Goal: Task Accomplishment & Management: Use online tool/utility

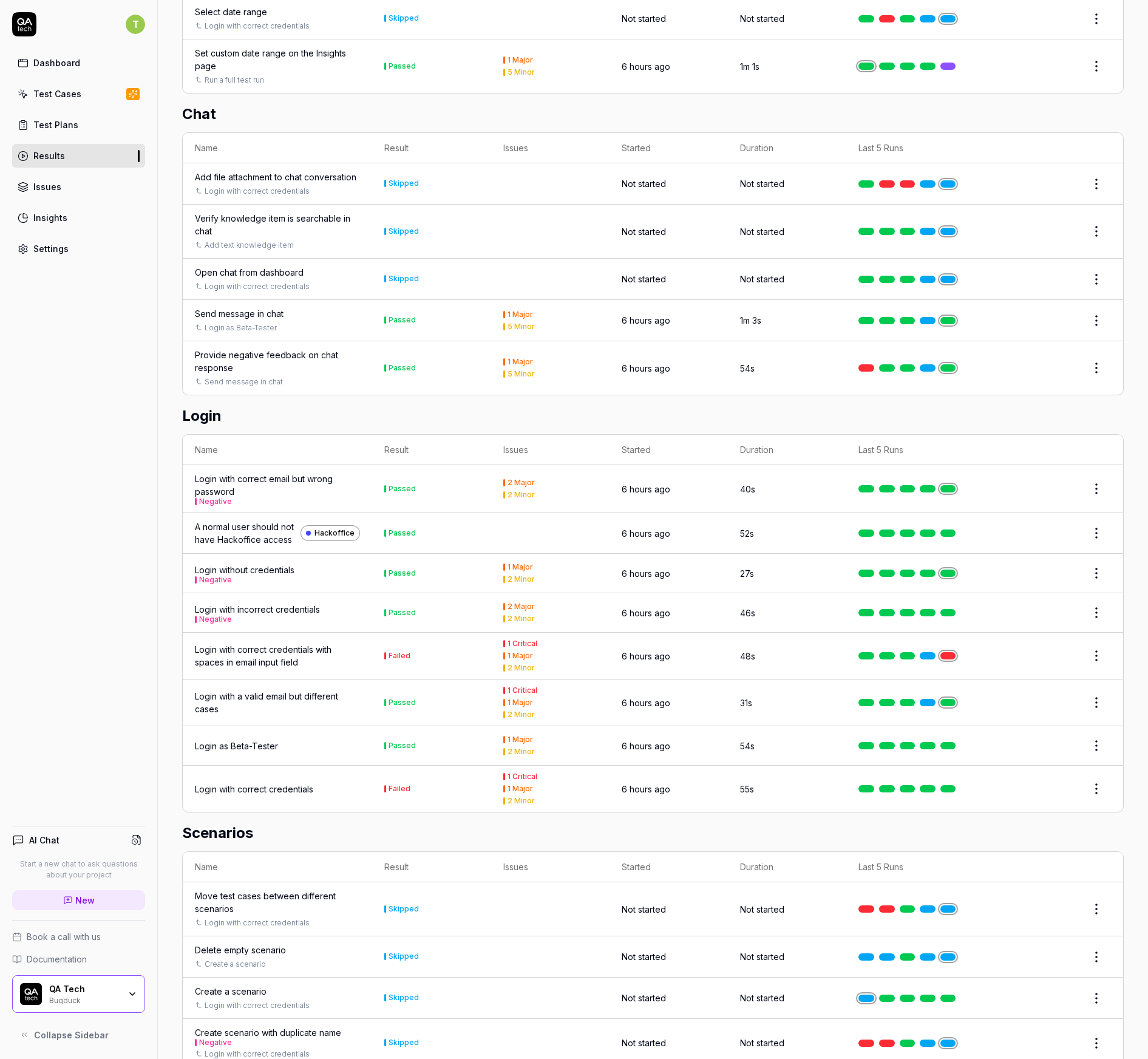
scroll to position [1779, 0]
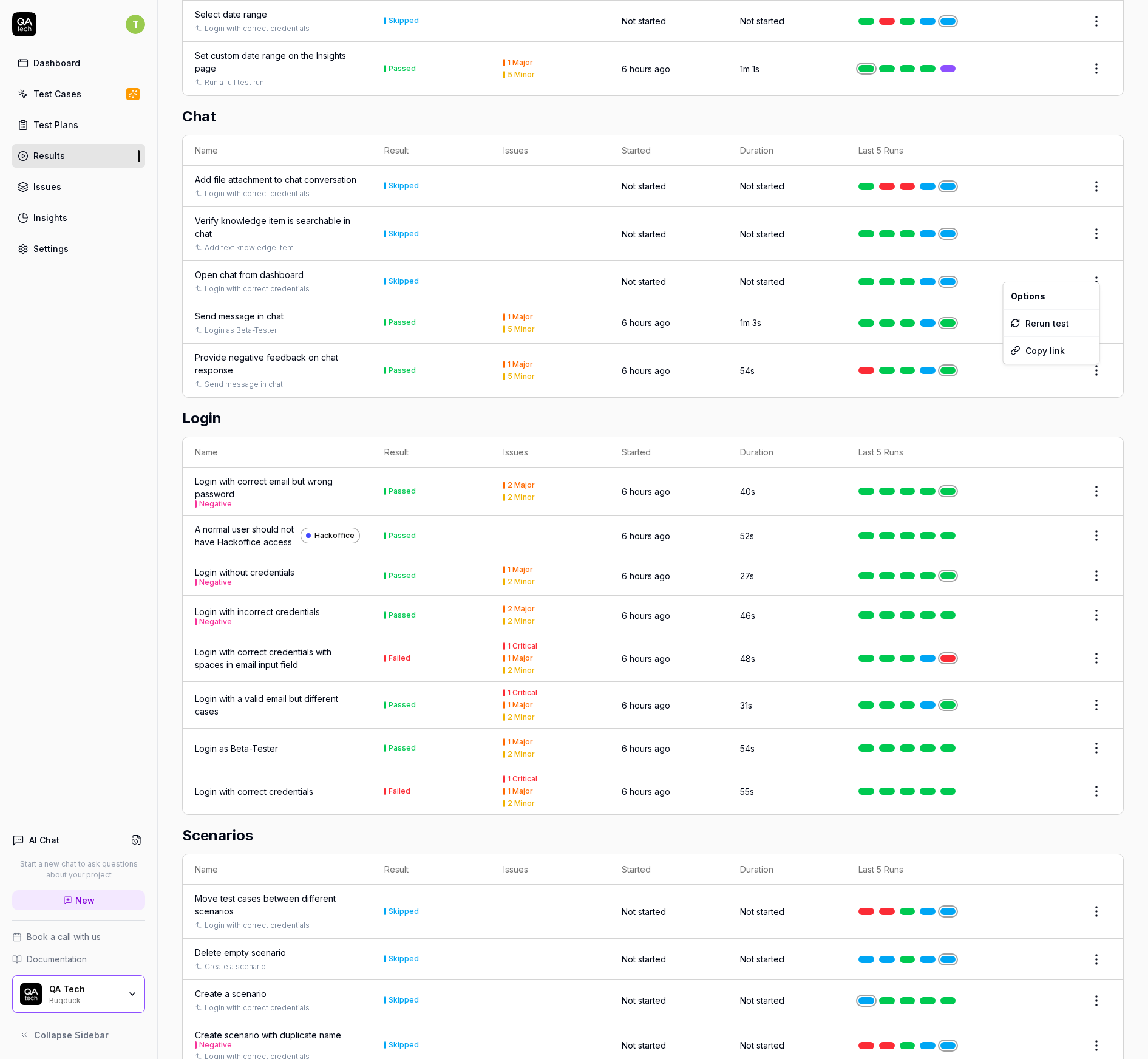
click at [1093, 267] on html "T Dashboard Test Cases Test Plans Results Issues Insights Settings AI Chat Star…" at bounding box center [574, 529] width 1148 height 1059
drag, startPoint x: 1027, startPoint y: 267, endPoint x: 985, endPoint y: 268, distance: 42.0
click at [1027, 267] on html "T Dashboard Test Cases Test Plans Results Issues Insights Settings AI Chat Star…" at bounding box center [574, 529] width 1148 height 1059
click at [97, 98] on link "Test Cases" at bounding box center [78, 93] width 133 height 24
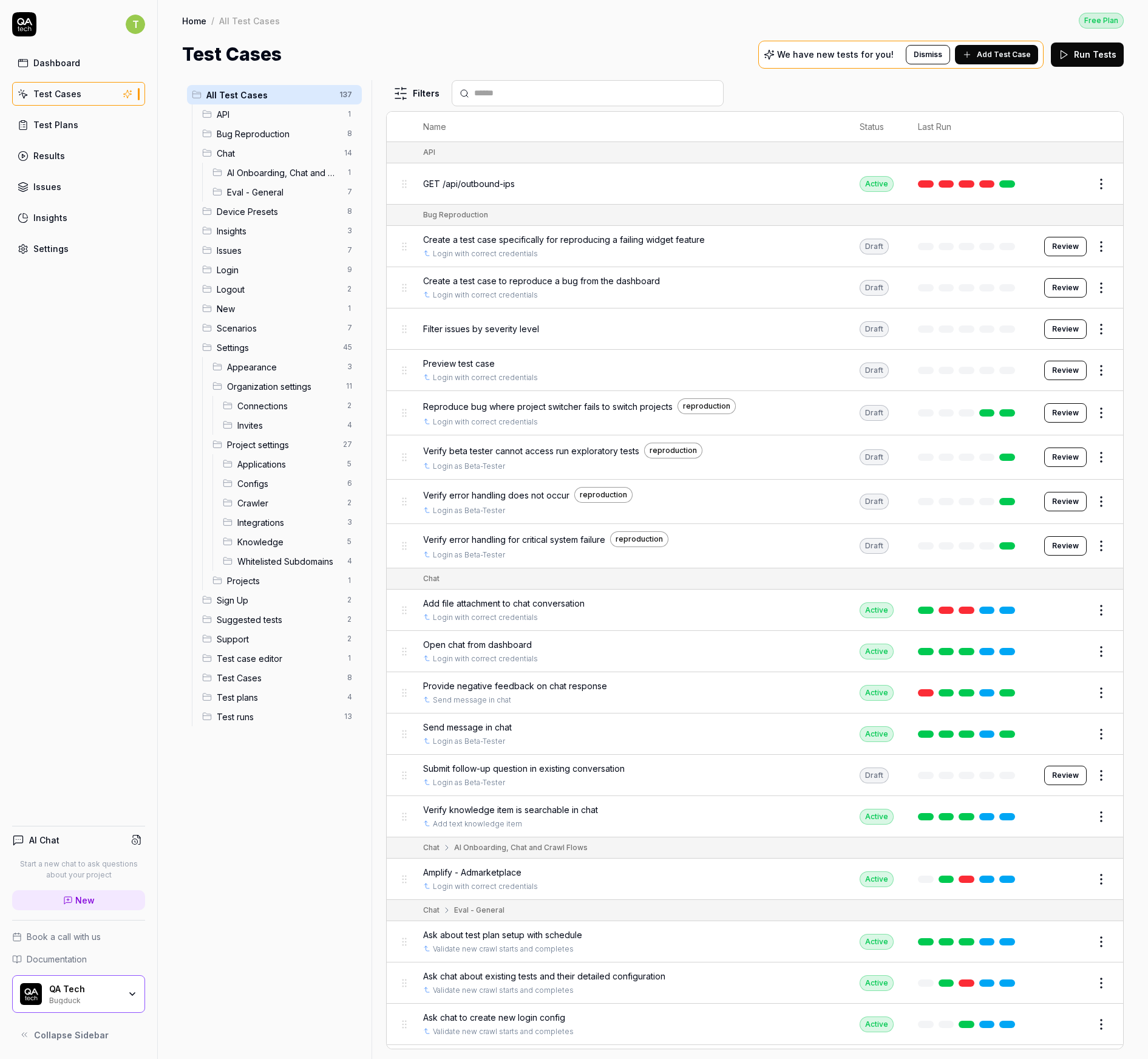
click at [257, 154] on span "Chat" at bounding box center [277, 153] width 121 height 13
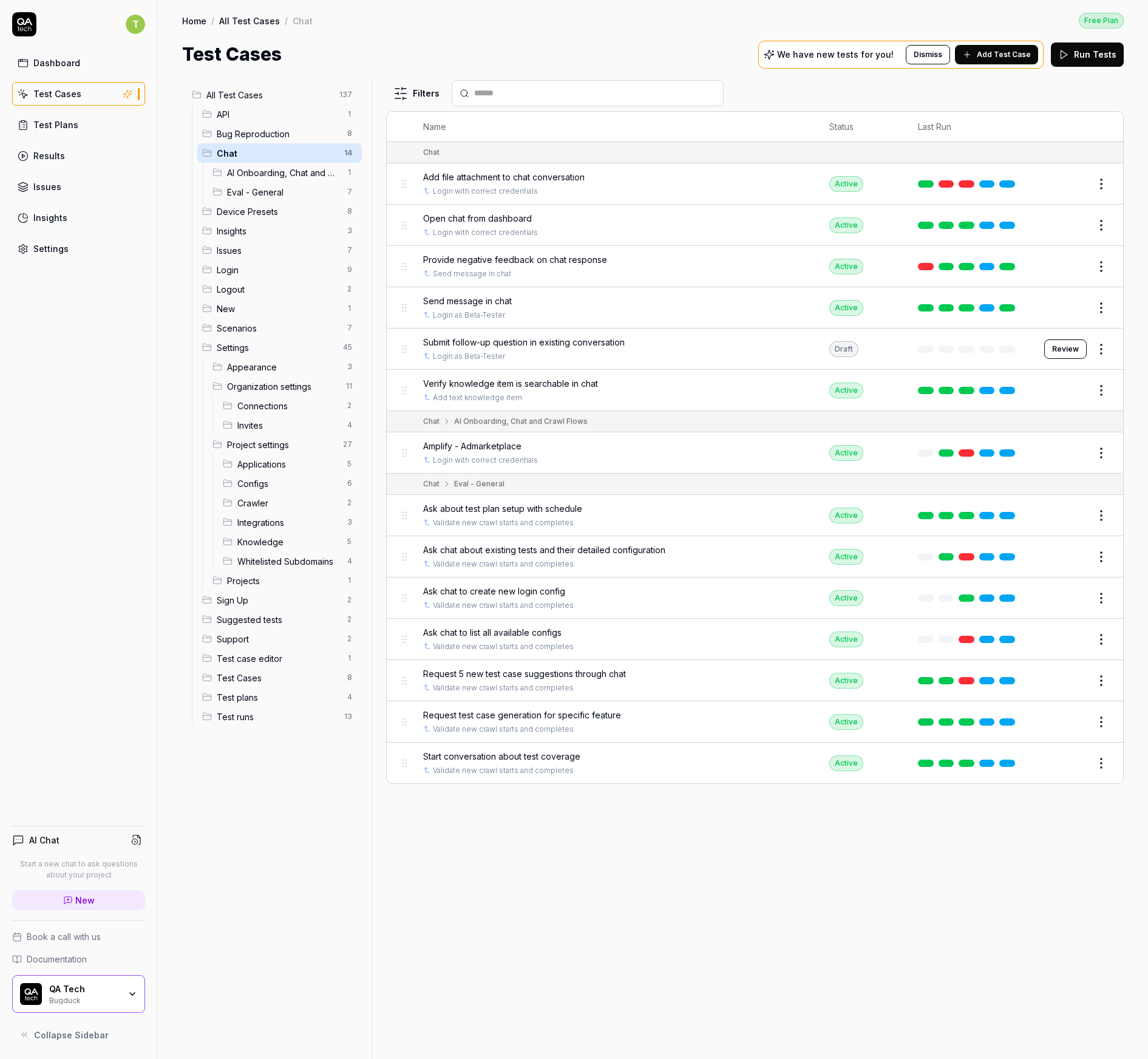
click at [1089, 226] on div "Edit" at bounding box center [1077, 225] width 67 height 20
click at [1073, 227] on button "Edit" at bounding box center [1072, 225] width 29 height 20
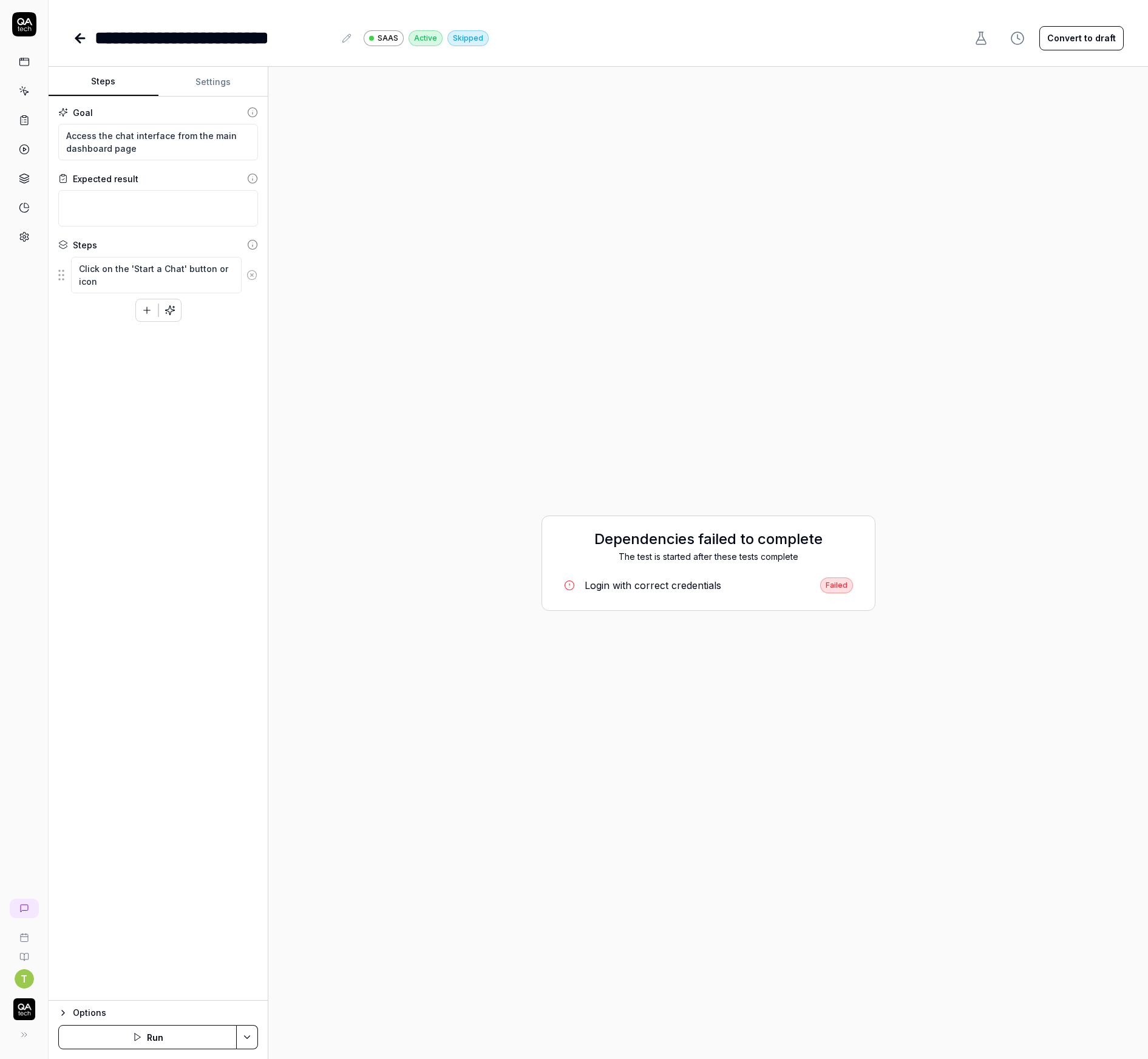
click at [158, 1032] on button "Run" at bounding box center [148, 1037] width 179 height 24
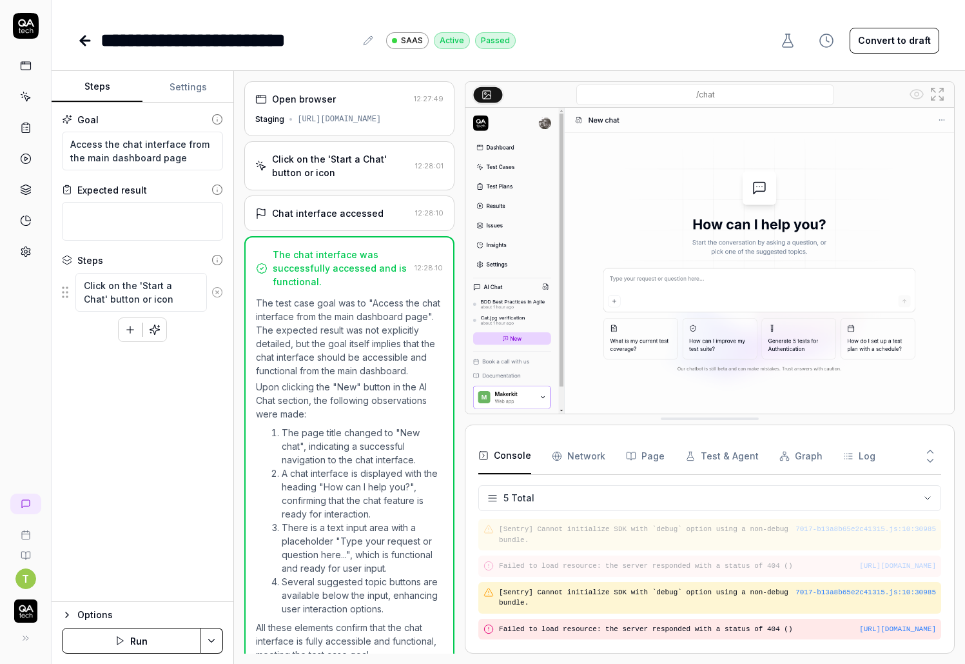
scroll to position [43, 0]
click at [157, 642] on button "Run" at bounding box center [131, 640] width 139 height 26
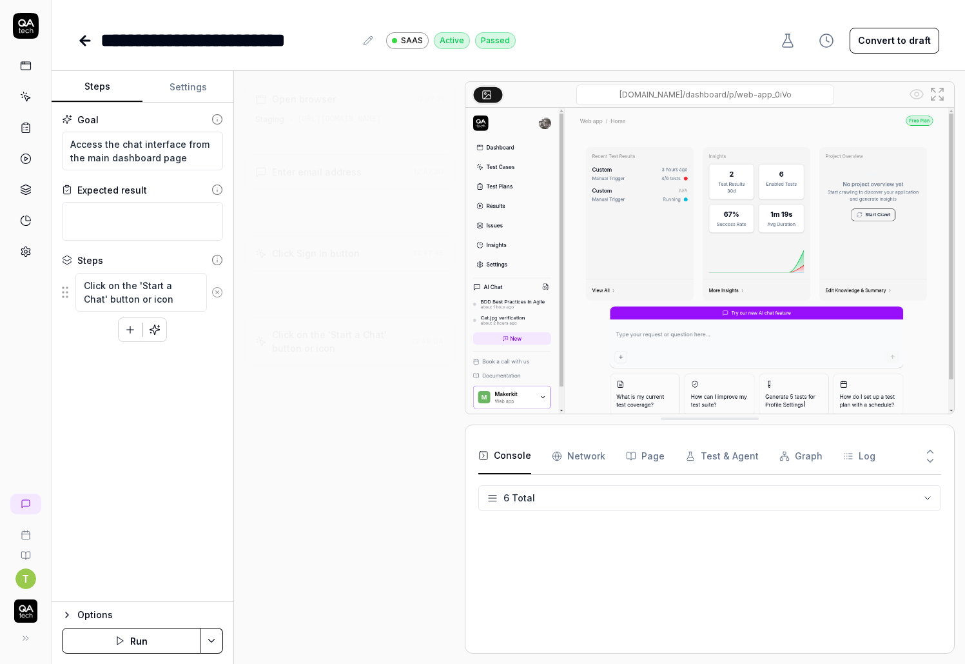
type textarea "*"
